Goal: Task Accomplishment & Management: Manage account settings

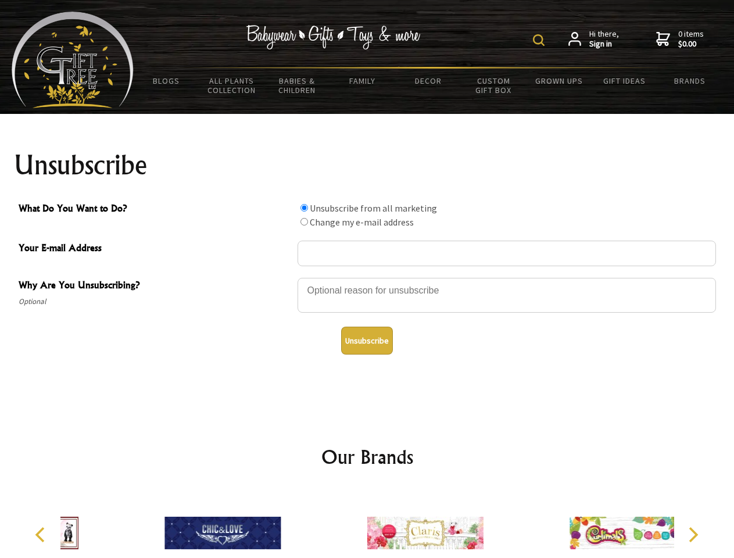
click at [540, 40] on img at bounding box center [539, 40] width 12 height 12
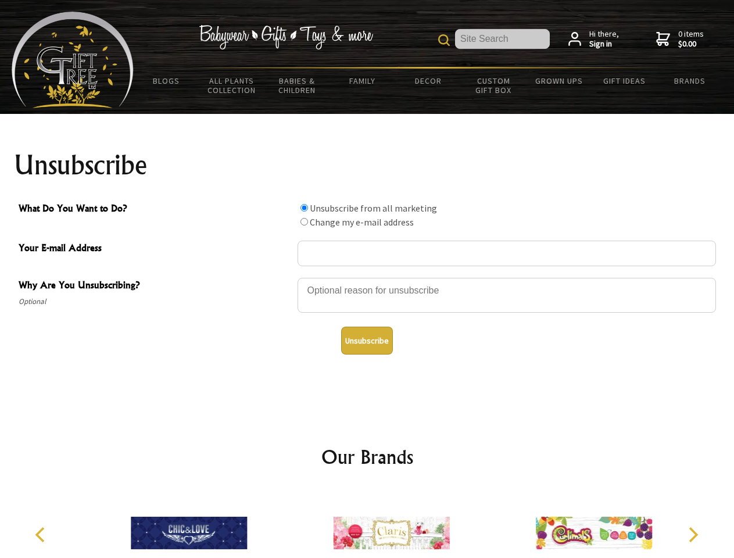
click at [367, 277] on div at bounding box center [506, 297] width 418 height 41
click at [304, 207] on input "What Do You Want to Do?" at bounding box center [304, 208] width 8 height 8
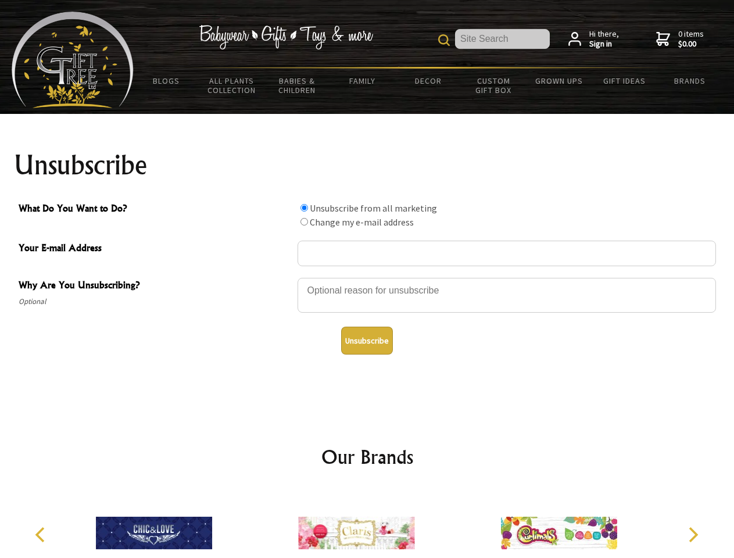
click at [304, 221] on input "What Do You Want to Do?" at bounding box center [304, 222] width 8 height 8
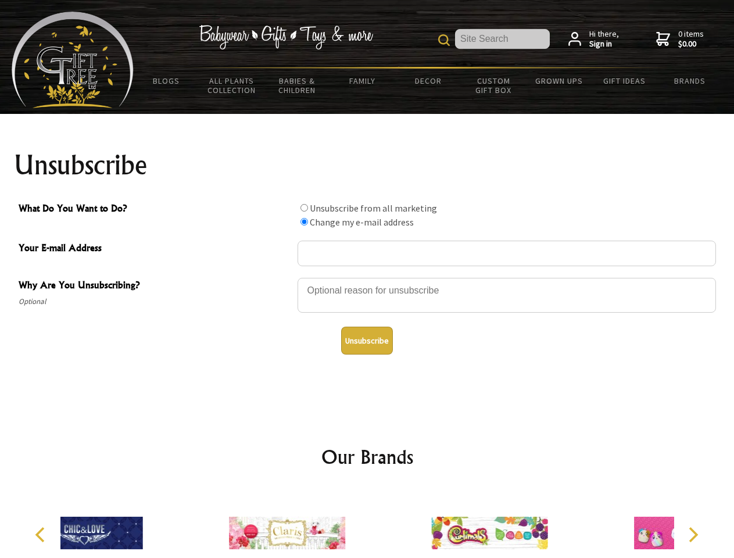
radio input "true"
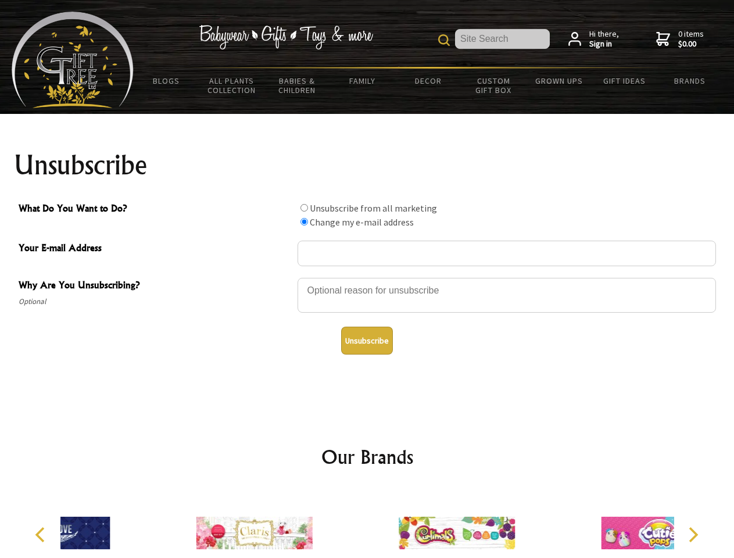
click at [367, 340] on button "Unsubscribe" at bounding box center [367, 340] width 52 height 28
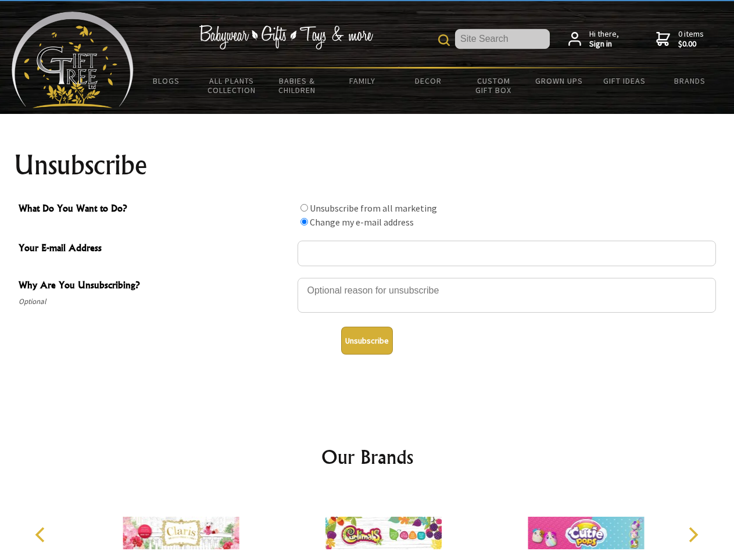
click at [42, 534] on icon "Previous" at bounding box center [41, 534] width 15 height 15
click at [692, 534] on icon "Next" at bounding box center [691, 534] width 15 height 15
